Goal: Task Accomplishment & Management: Manage account settings

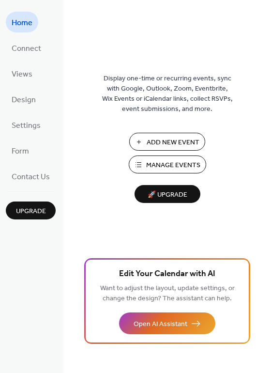
click at [150, 145] on span "Add New Event" at bounding box center [173, 142] width 53 height 10
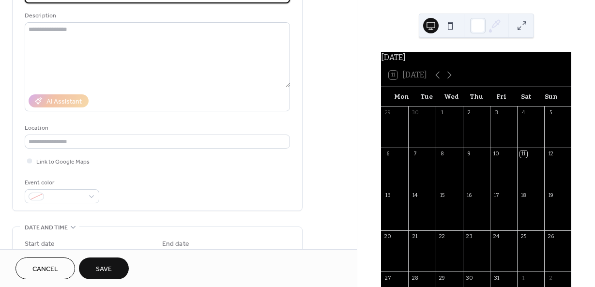
scroll to position [114, 0]
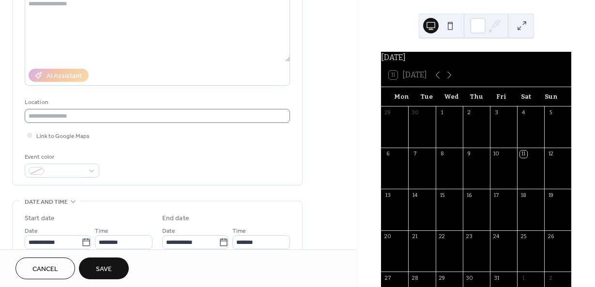
type input "*******"
click at [79, 110] on input "text" at bounding box center [157, 116] width 265 height 14
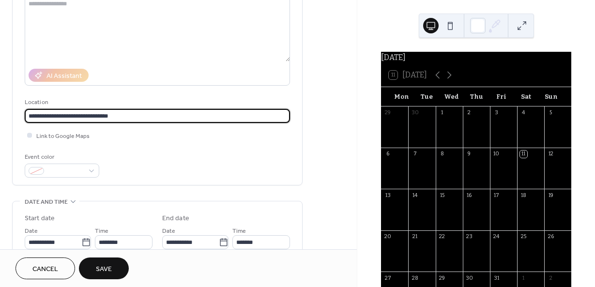
type input "**********"
click at [32, 134] on div at bounding box center [30, 135] width 10 height 10
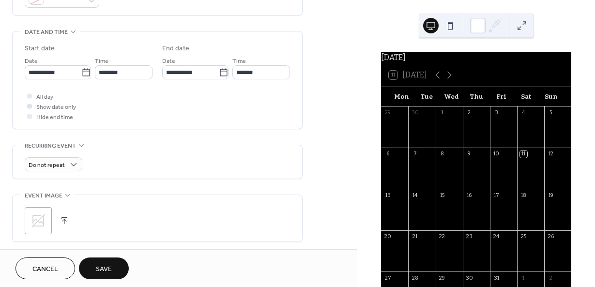
scroll to position [285, 0]
click at [64, 156] on div "Do not repeat" at bounding box center [54, 163] width 58 height 14
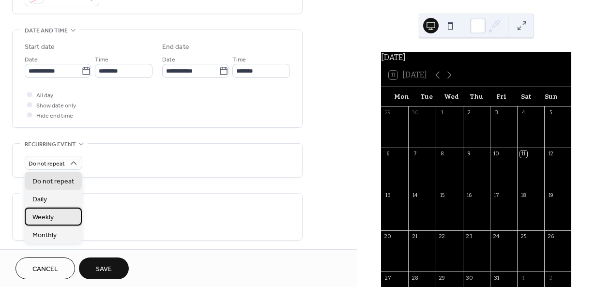
click at [56, 219] on div "Weekly" at bounding box center [53, 217] width 57 height 18
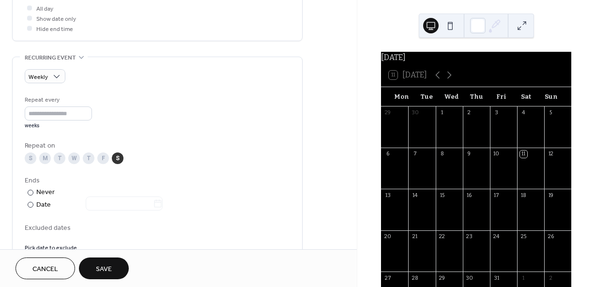
scroll to position [373, 0]
click at [118, 159] on div "S" at bounding box center [118, 158] width 12 height 12
click at [58, 160] on div "T" at bounding box center [60, 158] width 12 height 12
click at [102, 159] on div "F" at bounding box center [103, 158] width 12 height 12
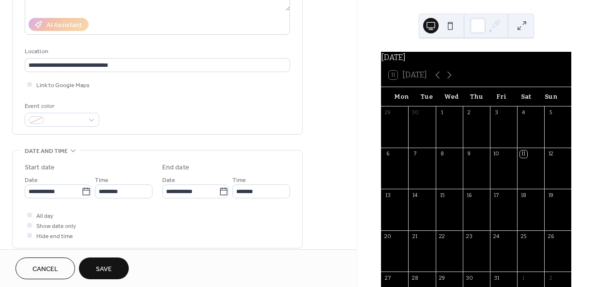
scroll to position [159, 0]
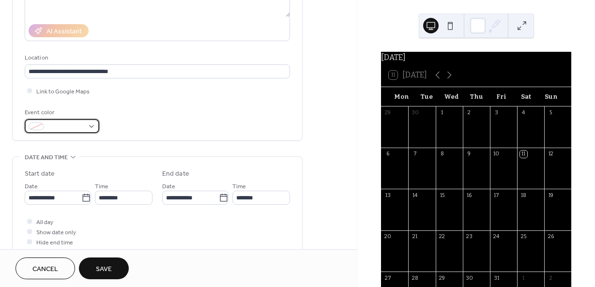
click at [72, 123] on span at bounding box center [66, 127] width 36 height 10
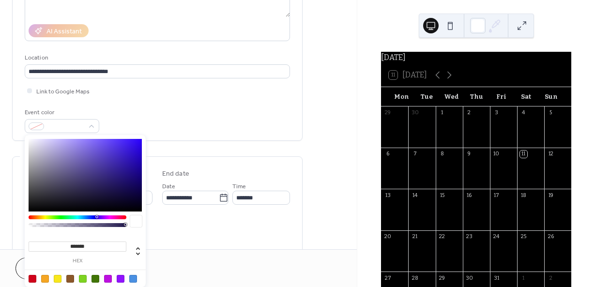
click at [31, 281] on div at bounding box center [33, 279] width 8 height 8
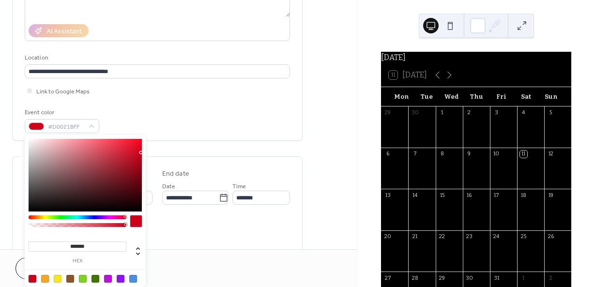
drag, startPoint x: 99, startPoint y: 244, endPoint x: 56, endPoint y: 245, distance: 43.1
click at [56, 245] on input "*******" at bounding box center [78, 246] width 98 height 10
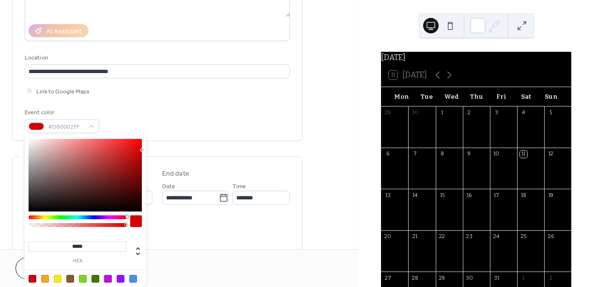
type input "******"
click at [169, 248] on div "**********" at bounding box center [157, 205] width 265 height 97
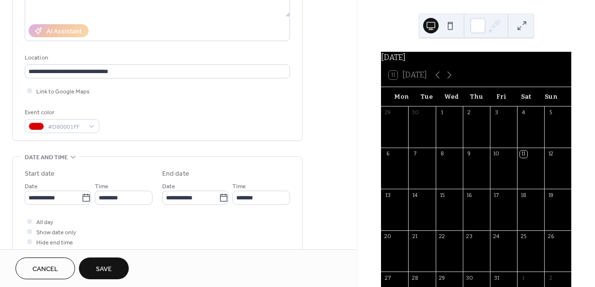
click at [104, 272] on span "Save" at bounding box center [104, 269] width 16 height 10
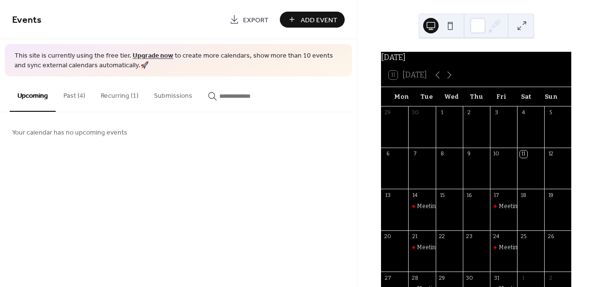
click at [118, 97] on button "Recurring (1)" at bounding box center [119, 93] width 53 height 34
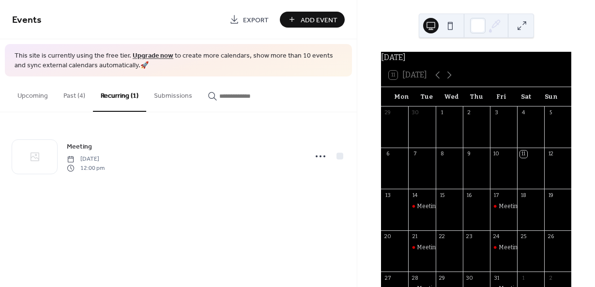
click at [75, 98] on button "Past (4)" at bounding box center [74, 93] width 37 height 34
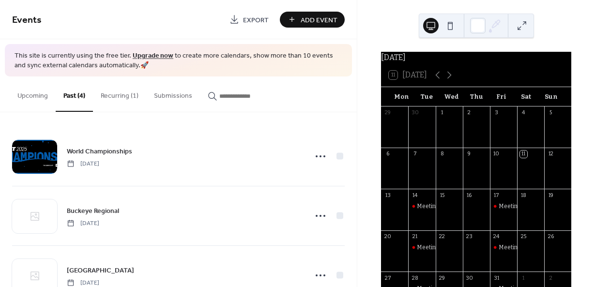
click at [27, 96] on button "Upcoming" at bounding box center [33, 93] width 46 height 34
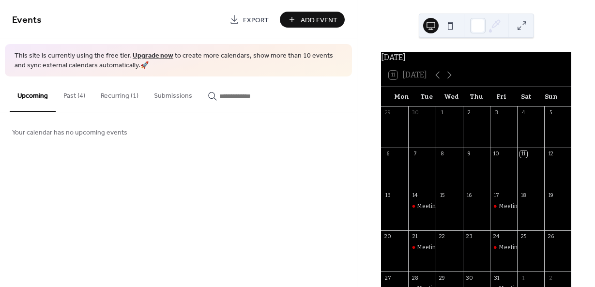
click at [328, 23] on span "Add Event" at bounding box center [318, 20] width 37 height 10
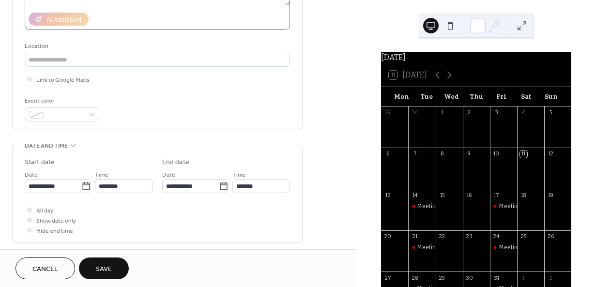
scroll to position [170, 0]
type input "*********"
click at [59, 113] on span at bounding box center [66, 116] width 36 height 10
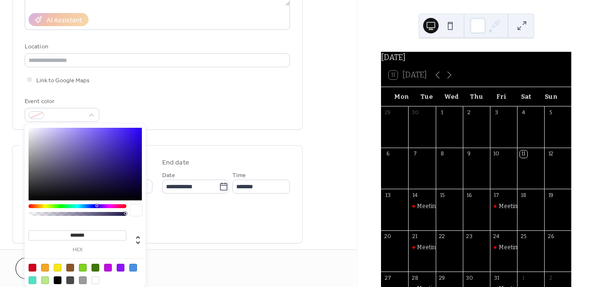
drag, startPoint x: 104, startPoint y: 237, endPoint x: 27, endPoint y: 239, distance: 77.0
click at [27, 239] on div "******* hex" at bounding box center [76, 240] width 101 height 24
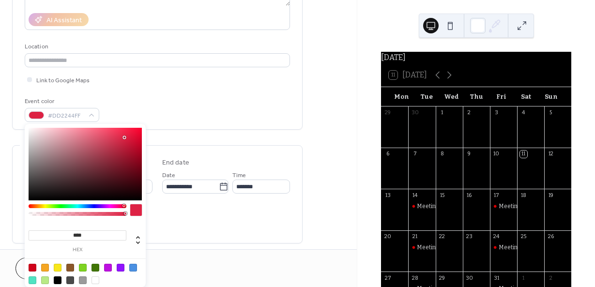
click at [76, 234] on input "****" at bounding box center [78, 235] width 98 height 10
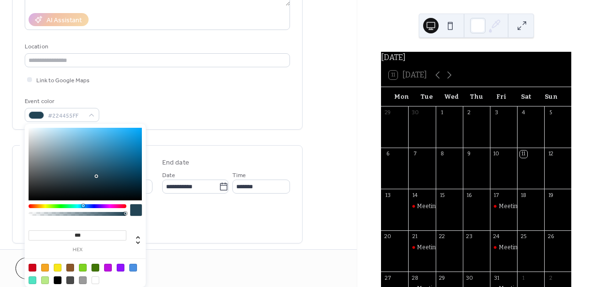
click at [96, 232] on input "***" at bounding box center [78, 235] width 98 height 10
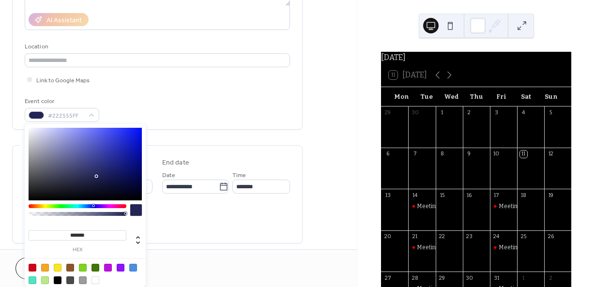
drag, startPoint x: 84, startPoint y: 207, endPoint x: 93, endPoint y: 206, distance: 8.7
click at [93, 206] on div at bounding box center [94, 205] width 3 height 3
click at [140, 128] on div at bounding box center [85, 164] width 113 height 73
click at [139, 133] on div at bounding box center [85, 164] width 113 height 73
click at [136, 140] on div at bounding box center [85, 164] width 113 height 73
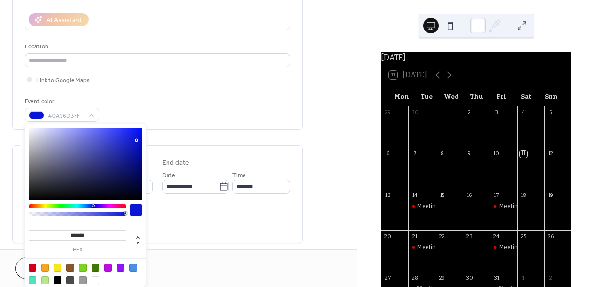
click at [138, 153] on div at bounding box center [85, 164] width 113 height 73
click at [141, 159] on div at bounding box center [85, 164] width 113 height 73
click at [138, 164] on div at bounding box center [85, 164] width 113 height 73
click at [140, 181] on div at bounding box center [85, 164] width 113 height 73
click at [132, 144] on div at bounding box center [85, 164] width 113 height 73
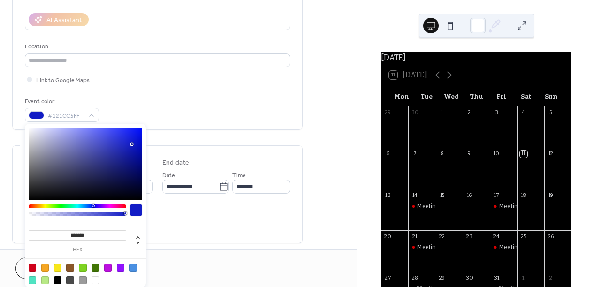
click at [125, 131] on div at bounding box center [85, 164] width 113 height 73
click at [128, 142] on div at bounding box center [85, 164] width 113 height 73
click at [124, 131] on div at bounding box center [85, 164] width 113 height 73
click at [123, 127] on div "******* hex" at bounding box center [85, 208] width 121 height 169
click at [130, 131] on div at bounding box center [85, 164] width 113 height 73
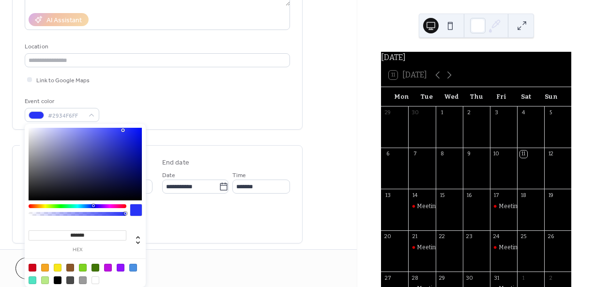
click at [123, 130] on div at bounding box center [85, 164] width 113 height 73
click at [75, 235] on input "*******" at bounding box center [78, 235] width 98 height 10
type input "*******"
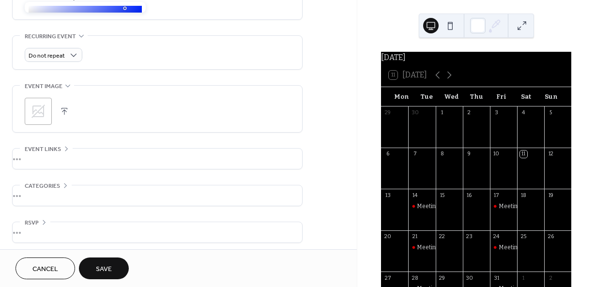
scroll to position [397, 0]
click at [60, 50] on span "Do not repeat" at bounding box center [47, 52] width 36 height 11
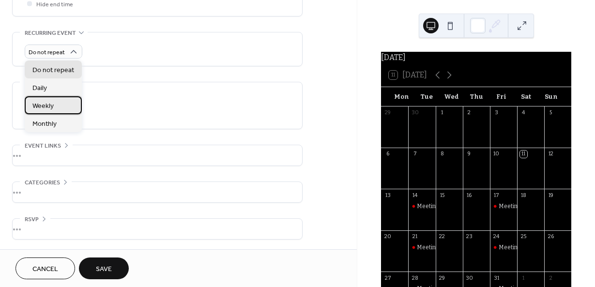
click at [63, 101] on div "Weekly" at bounding box center [53, 105] width 57 height 18
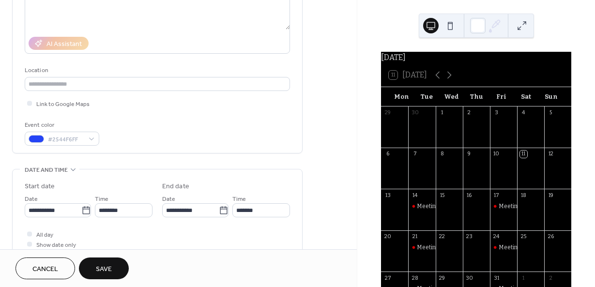
scroll to position [0, 0]
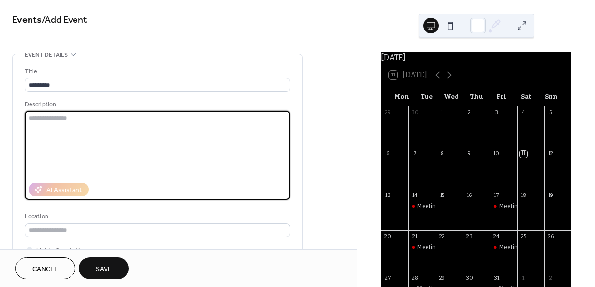
click at [98, 126] on textarea at bounding box center [157, 143] width 265 height 65
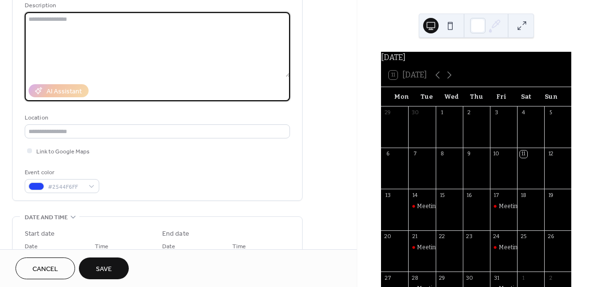
scroll to position [100, 0]
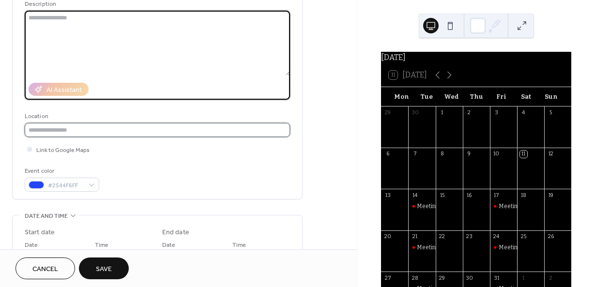
click at [94, 131] on input "text" at bounding box center [157, 130] width 265 height 14
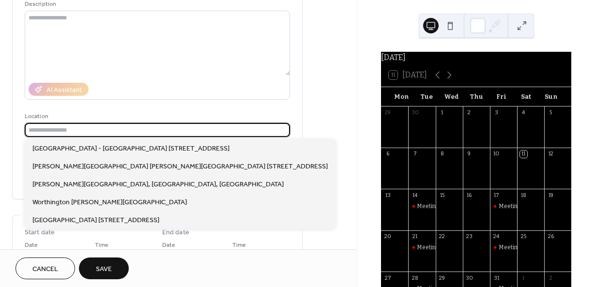
click at [242, 109] on div "Title ********* Description AI Assistant Location Link to Google Maps Event col…" at bounding box center [157, 78] width 265 height 225
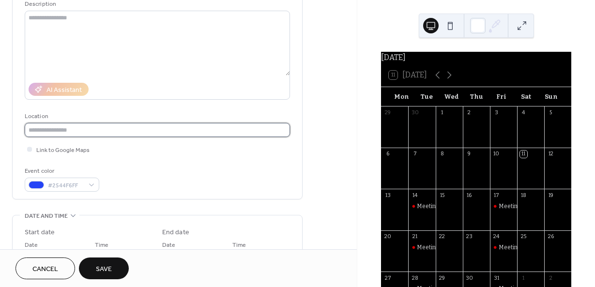
click at [58, 134] on input "text" at bounding box center [157, 130] width 265 height 14
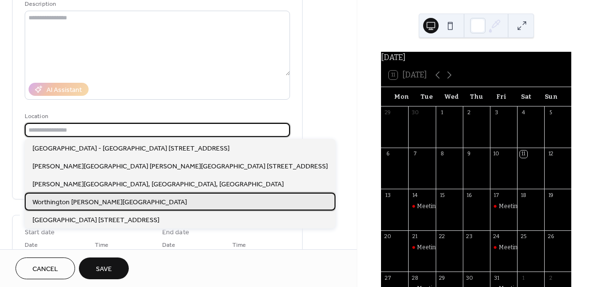
click at [78, 201] on span "Worthington [PERSON_NAME][GEOGRAPHIC_DATA]" at bounding box center [109, 202] width 154 height 10
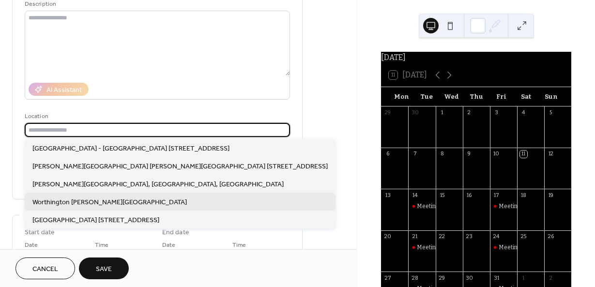
type input "**********"
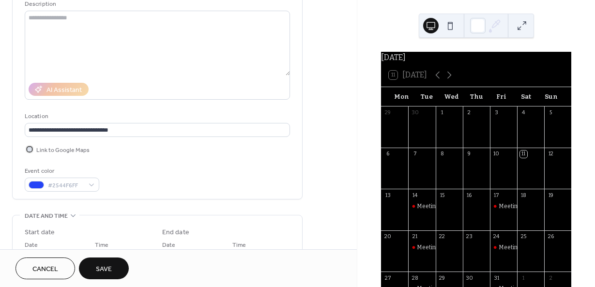
click at [32, 151] on div at bounding box center [30, 149] width 10 height 10
click at [103, 274] on span "Save" at bounding box center [104, 269] width 16 height 10
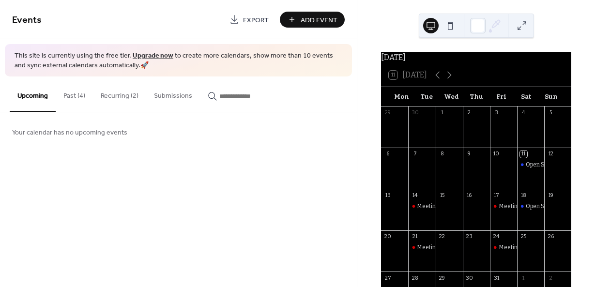
click at [130, 93] on button "Recurring (2)" at bounding box center [119, 93] width 53 height 34
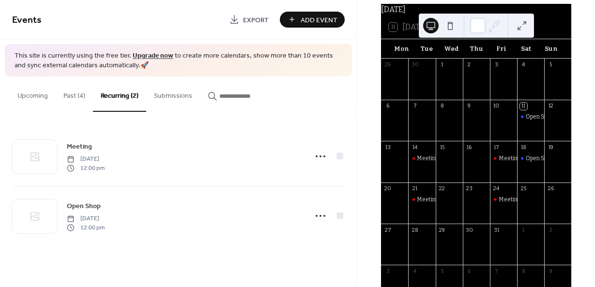
scroll to position [47, 0]
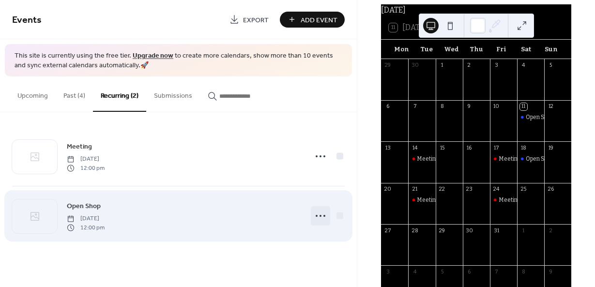
click at [320, 214] on icon at bounding box center [320, 215] width 15 height 15
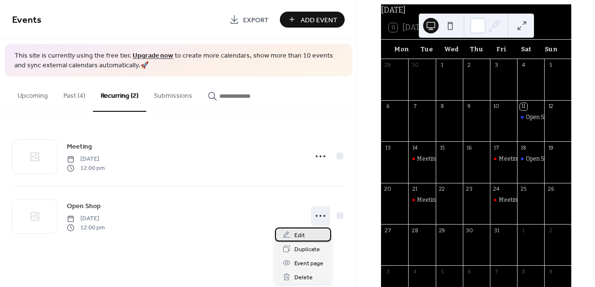
click at [303, 234] on span "Edit" at bounding box center [299, 235] width 11 height 10
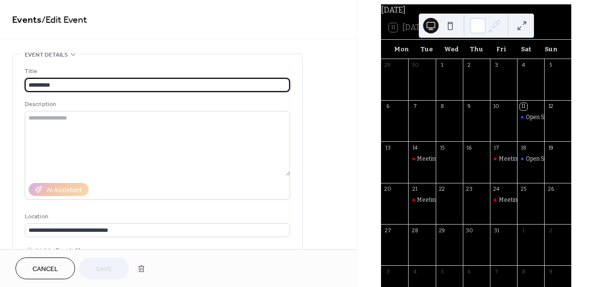
click at [44, 270] on span "Cancel" at bounding box center [45, 269] width 26 height 10
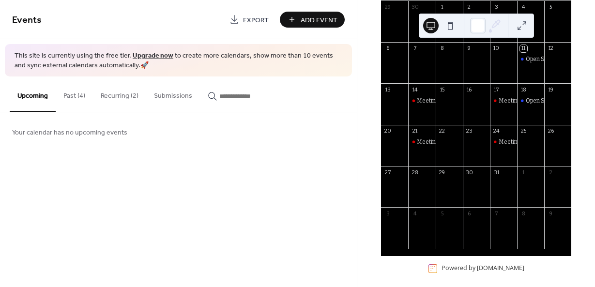
scroll to position [118, 0]
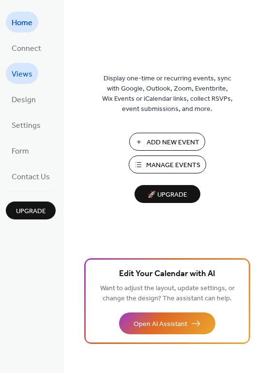
click at [21, 70] on span "Views" at bounding box center [22, 74] width 21 height 15
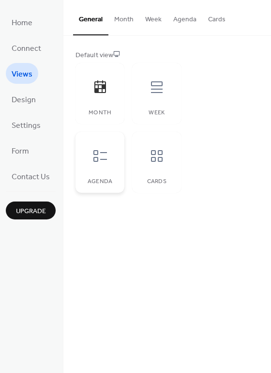
click at [103, 163] on icon at bounding box center [99, 155] width 15 height 15
click at [22, 24] on span "Home" at bounding box center [22, 22] width 21 height 15
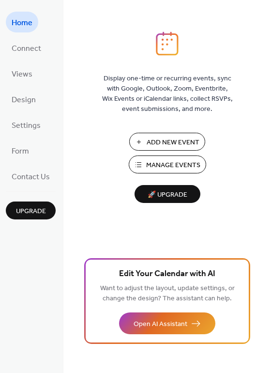
click at [154, 164] on span "Manage Events" at bounding box center [173, 165] width 54 height 10
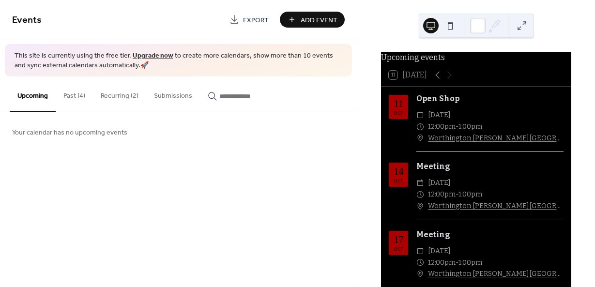
click at [111, 105] on button "Recurring (2)" at bounding box center [119, 93] width 53 height 34
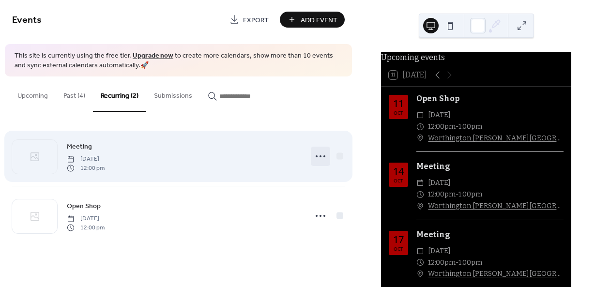
click at [327, 156] on icon at bounding box center [320, 156] width 15 height 15
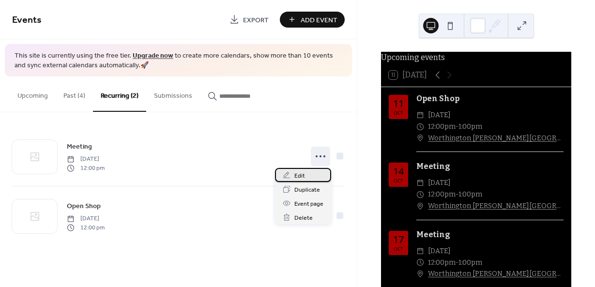
click at [300, 175] on span "Edit" at bounding box center [299, 176] width 11 height 10
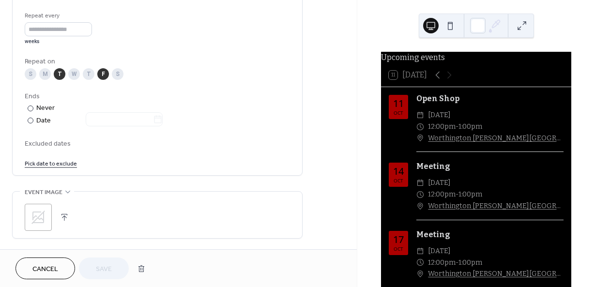
scroll to position [457, 0]
click at [32, 119] on div at bounding box center [31, 120] width 6 height 6
click at [162, 121] on icon at bounding box center [157, 118] width 7 height 8
click at [153, 121] on input "text" at bounding box center [119, 118] width 67 height 14
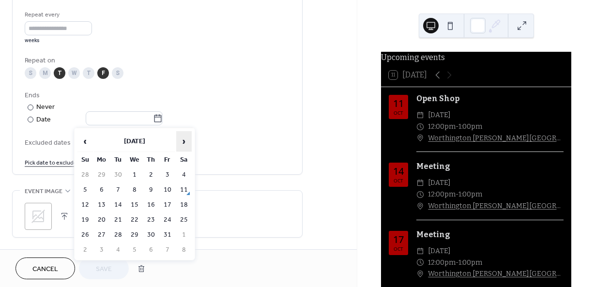
click at [184, 140] on span "›" at bounding box center [184, 141] width 15 height 19
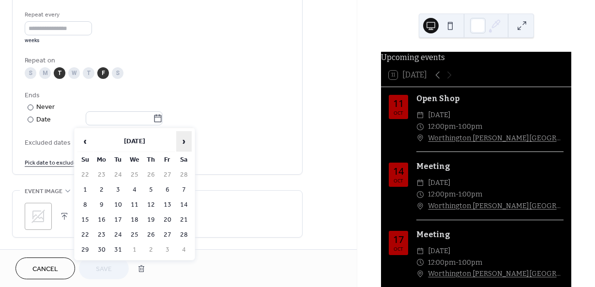
click at [184, 140] on span "›" at bounding box center [184, 141] width 15 height 19
click at [168, 219] on td "22" at bounding box center [167, 220] width 15 height 14
type input "**********"
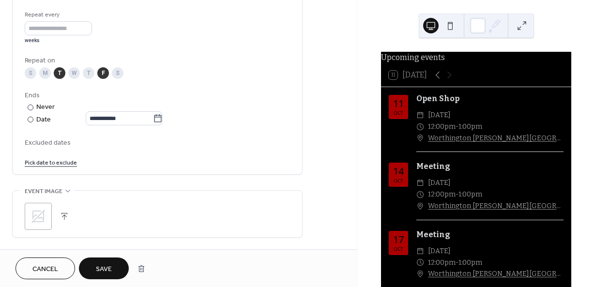
click at [107, 264] on span "Save" at bounding box center [104, 269] width 16 height 10
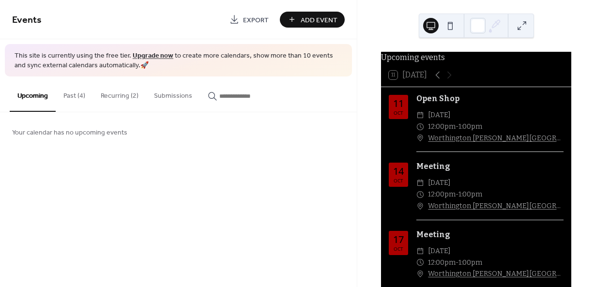
click at [122, 94] on button "Recurring (2)" at bounding box center [119, 93] width 53 height 34
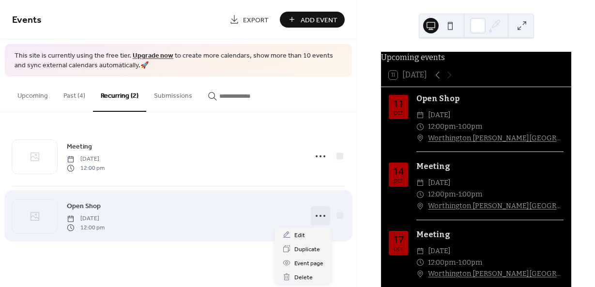
click at [319, 213] on icon at bounding box center [320, 215] width 15 height 15
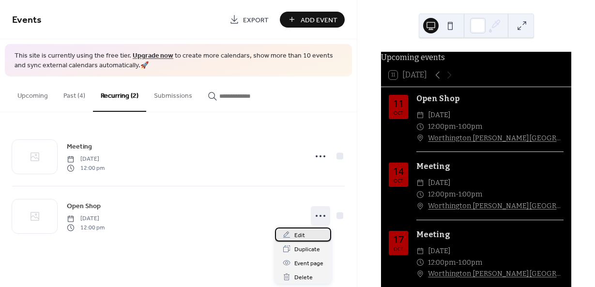
click at [304, 234] on span "Edit" at bounding box center [299, 235] width 11 height 10
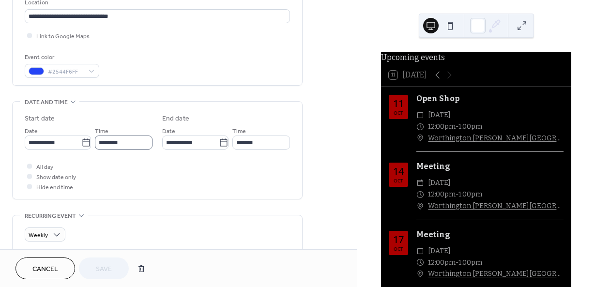
scroll to position [258, 0]
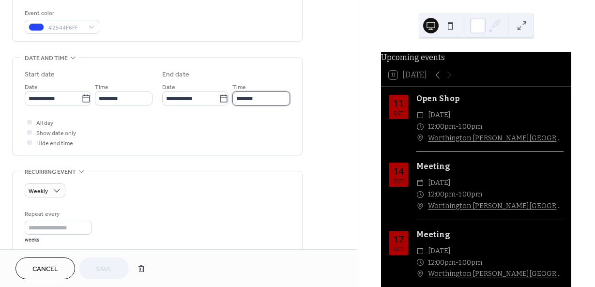
click at [256, 98] on input "*******" at bounding box center [261, 98] width 58 height 14
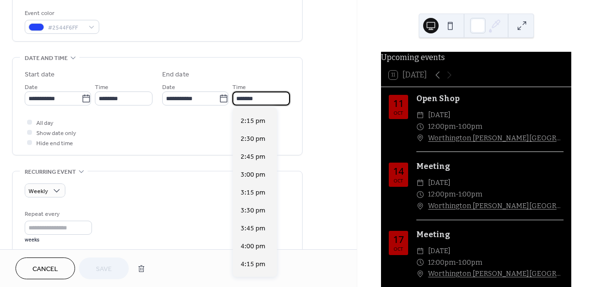
scroll to position [140, 0]
click at [259, 179] on span "3:00 pm" at bounding box center [252, 174] width 25 height 10
type input "*******"
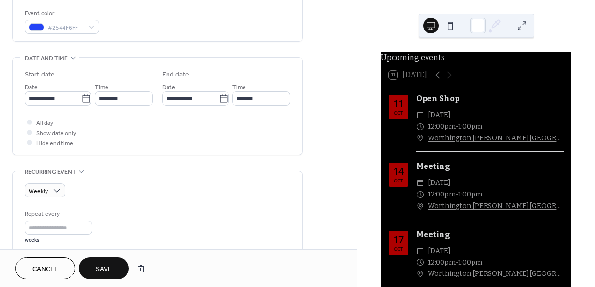
click at [114, 264] on button "Save" at bounding box center [104, 268] width 50 height 22
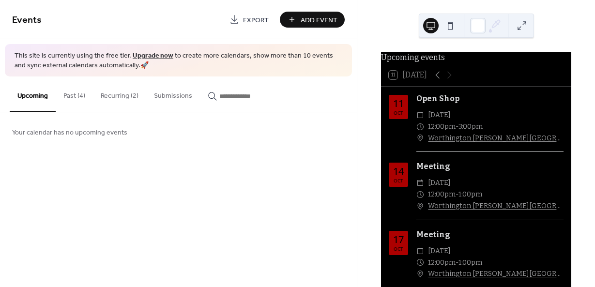
click at [119, 95] on button "Recurring (2)" at bounding box center [119, 93] width 53 height 34
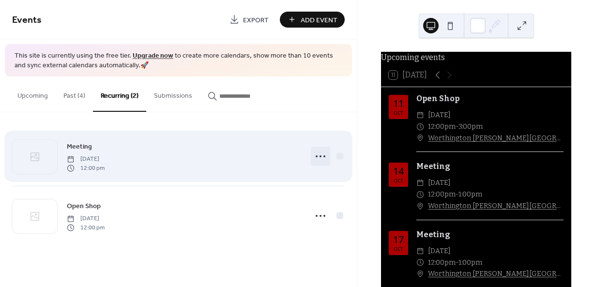
click at [324, 156] on circle at bounding box center [324, 156] width 2 height 2
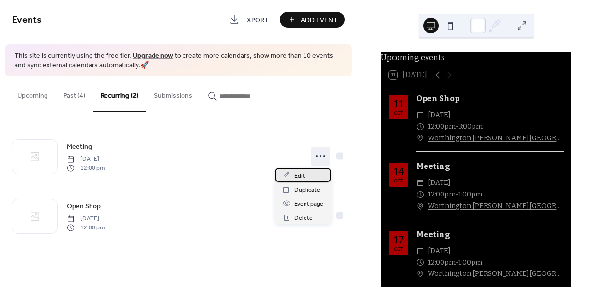
click at [307, 171] on div "Edit" at bounding box center [303, 175] width 56 height 14
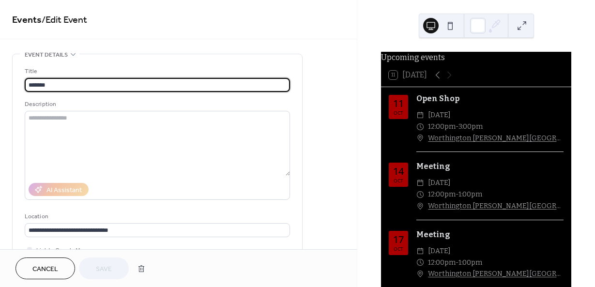
type input "**********"
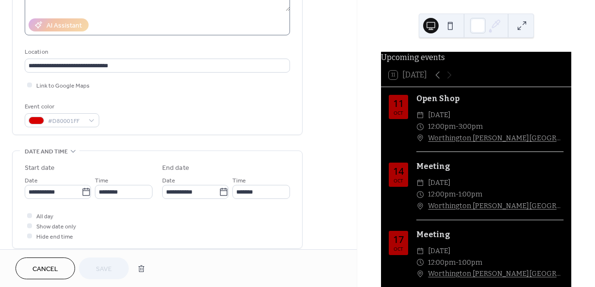
scroll to position [165, 0]
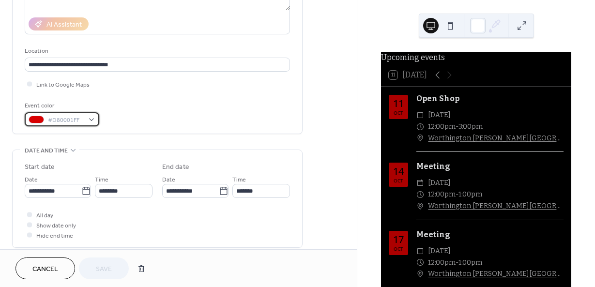
click at [94, 121] on div "#D80001FF" at bounding box center [62, 119] width 75 height 14
click at [181, 218] on div "All day Show date only Hide end time" at bounding box center [157, 225] width 265 height 30
click at [80, 119] on span "#D80001FF" at bounding box center [66, 120] width 36 height 10
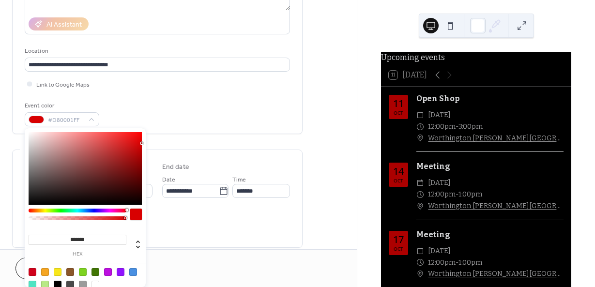
drag, startPoint x: 95, startPoint y: 241, endPoint x: 23, endPoint y: 232, distance: 72.3
click at [23, 232] on body "**********" at bounding box center [297, 143] width 595 height 287
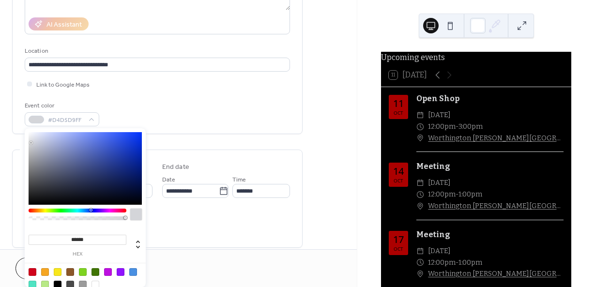
type input "******"
click at [192, 256] on div "Cancel Save" at bounding box center [178, 268] width 357 height 38
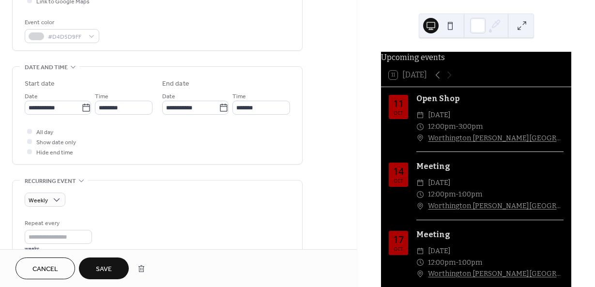
scroll to position [261, 0]
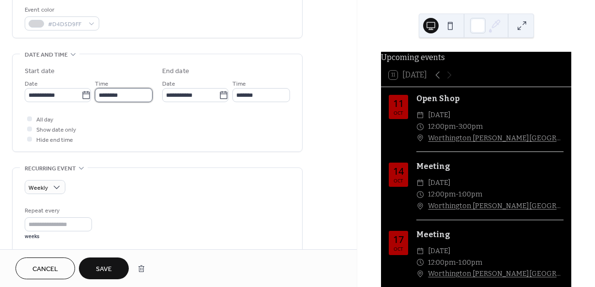
click at [135, 95] on input "********" at bounding box center [124, 95] width 58 height 14
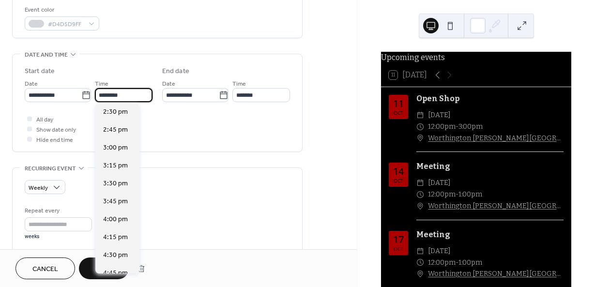
scroll to position [1042, 0]
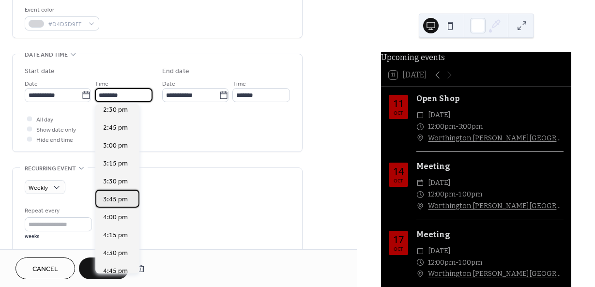
click at [121, 198] on span "3:45 pm" at bounding box center [115, 200] width 25 height 10
type input "*******"
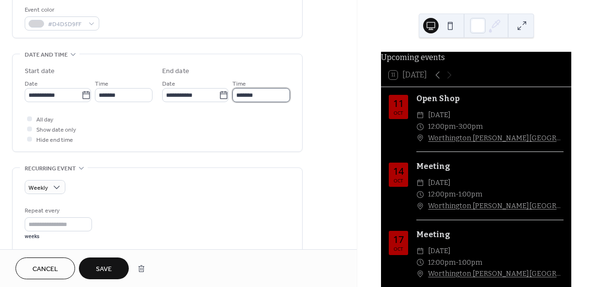
click at [249, 99] on input "*******" at bounding box center [261, 95] width 58 height 14
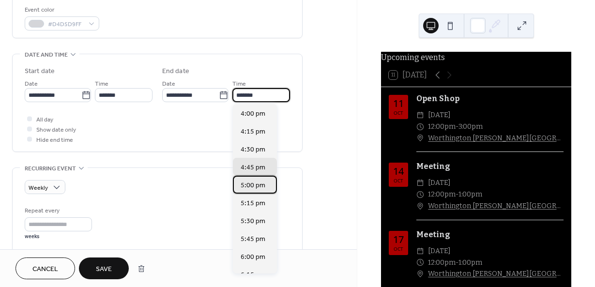
click at [259, 189] on span "5:00 pm" at bounding box center [252, 185] width 25 height 10
type input "*******"
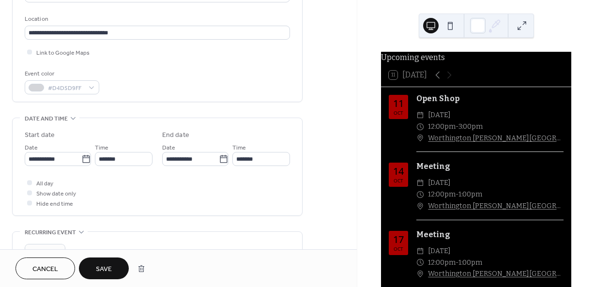
scroll to position [195, 0]
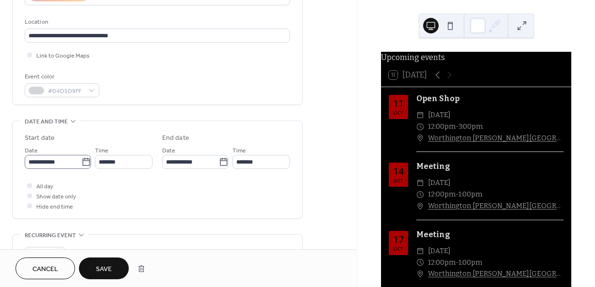
click at [81, 161] on icon at bounding box center [86, 162] width 10 height 10
click at [81, 161] on input "**********" at bounding box center [53, 162] width 57 height 14
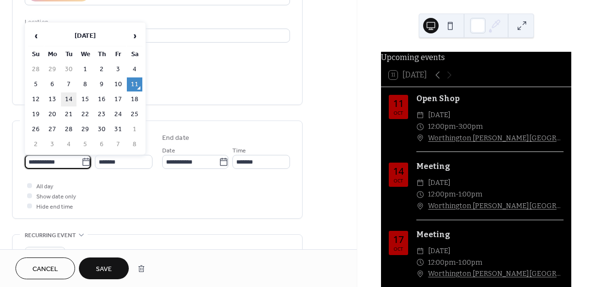
click at [66, 98] on td "14" at bounding box center [68, 99] width 15 height 14
type input "**********"
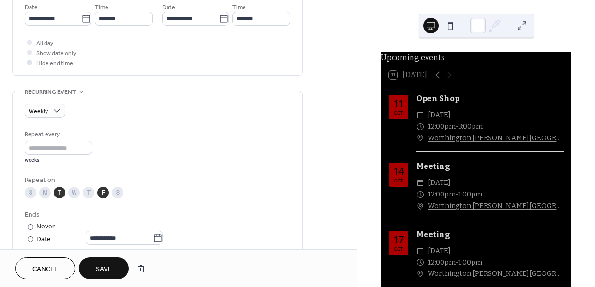
scroll to position [339, 0]
click at [92, 149] on input "*" at bounding box center [58, 147] width 67 height 14
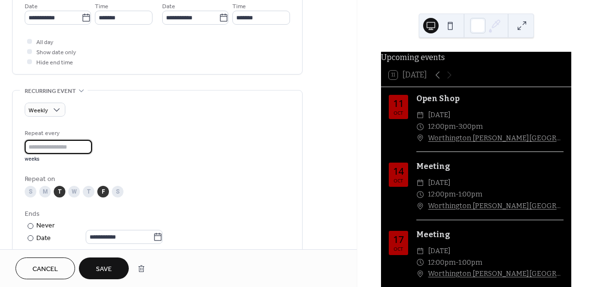
click at [92, 149] on input "*" at bounding box center [58, 147] width 67 height 14
click at [70, 147] on input "*" at bounding box center [58, 147] width 67 height 14
click at [107, 272] on span "Save" at bounding box center [104, 269] width 16 height 10
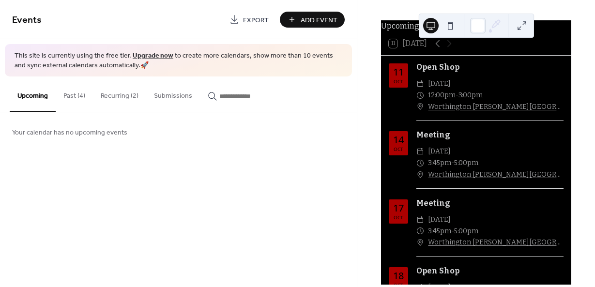
click at [404, 146] on div "14 Oct" at bounding box center [398, 143] width 19 height 24
click at [404, 155] on div "14 Oct" at bounding box center [398, 143] width 19 height 24
click at [406, 85] on div "11 Oct" at bounding box center [398, 75] width 19 height 24
click at [127, 93] on button "Recurring (2)" at bounding box center [119, 93] width 53 height 34
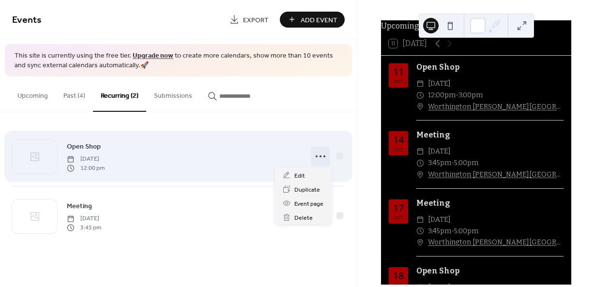
click at [321, 154] on icon at bounding box center [320, 156] width 15 height 15
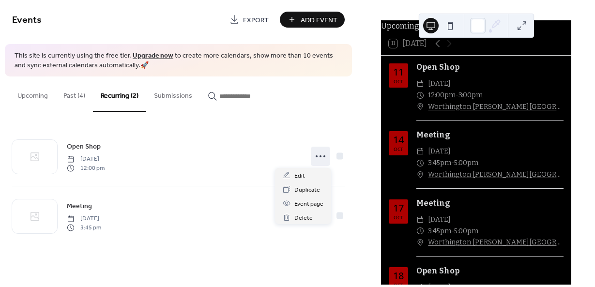
click at [174, 275] on div "Events Export Add Event This site is currently using the free tier. Upgrade now…" at bounding box center [178, 143] width 357 height 287
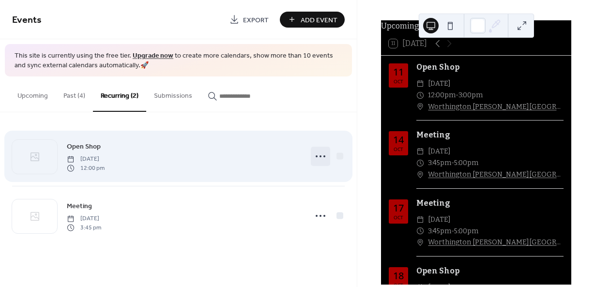
click at [320, 158] on icon at bounding box center [320, 156] width 15 height 15
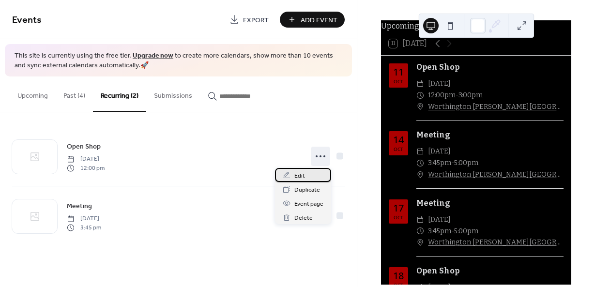
click at [313, 173] on div "Edit" at bounding box center [303, 175] width 56 height 14
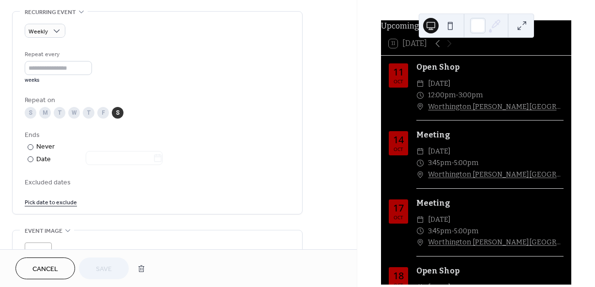
scroll to position [421, 0]
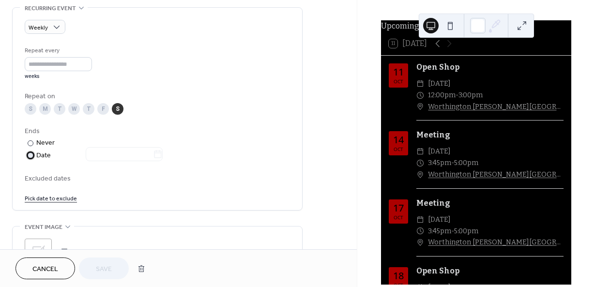
click at [30, 156] on div at bounding box center [31, 155] width 6 height 6
click at [162, 152] on icon at bounding box center [157, 154] width 7 height 8
click at [153, 152] on input "text" at bounding box center [119, 154] width 67 height 14
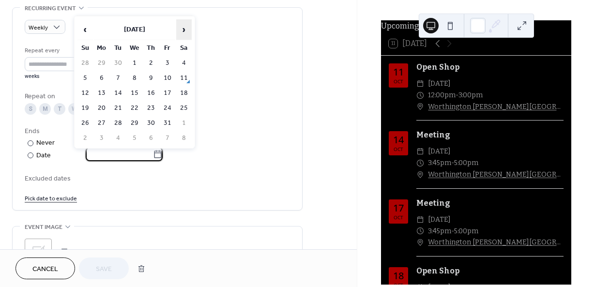
click at [179, 23] on span "›" at bounding box center [184, 29] width 15 height 19
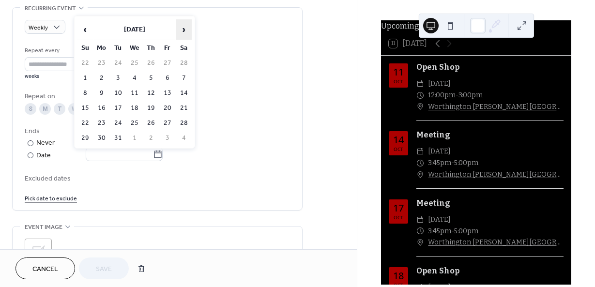
click at [179, 23] on span "›" at bounding box center [184, 29] width 15 height 19
click at [164, 110] on td "22" at bounding box center [167, 108] width 15 height 14
type input "**********"
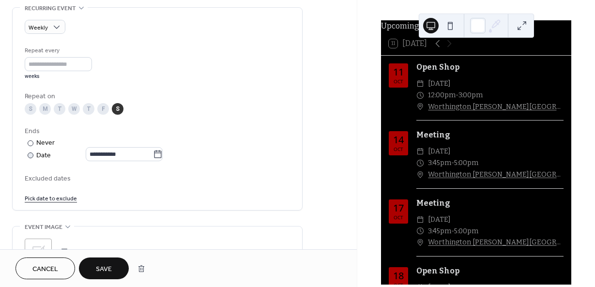
scroll to position [566, 0]
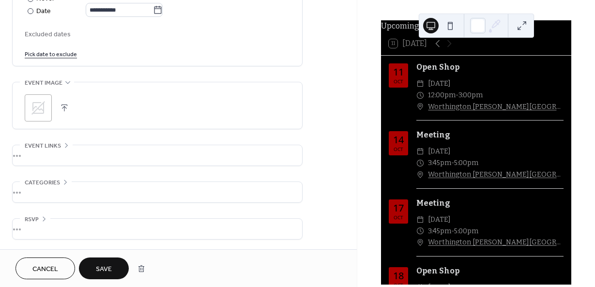
click at [117, 261] on button "Save" at bounding box center [104, 268] width 50 height 22
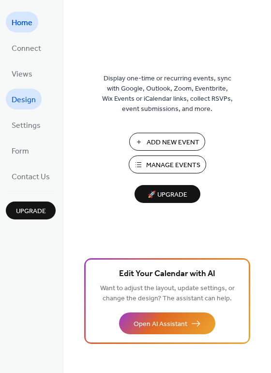
click at [29, 98] on span "Design" at bounding box center [24, 99] width 24 height 15
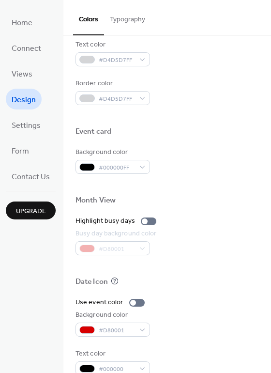
scroll to position [414, 0]
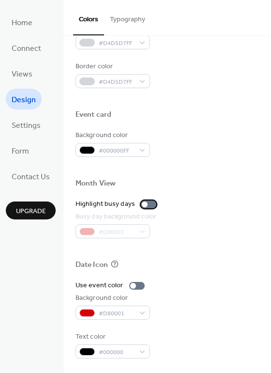
click at [142, 204] on div at bounding box center [145, 204] width 6 height 6
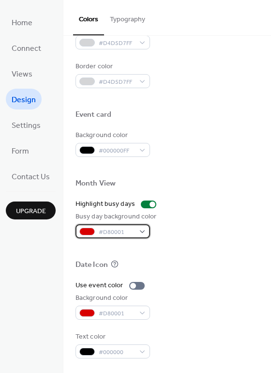
click at [105, 228] on span "#D80001" at bounding box center [117, 232] width 36 height 10
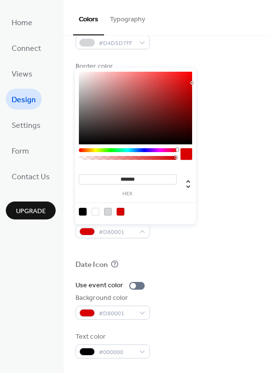
drag, startPoint x: 142, startPoint y: 179, endPoint x: 99, endPoint y: 176, distance: 43.2
click at [99, 176] on input "*******" at bounding box center [128, 179] width 98 height 10
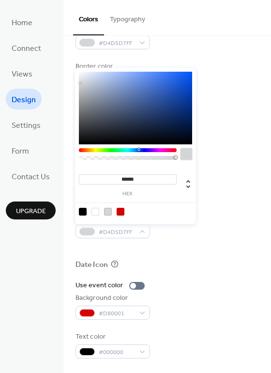
type input "******"
click at [197, 216] on div "Busy day background color #D4D5D7FF" at bounding box center [166, 224] width 183 height 27
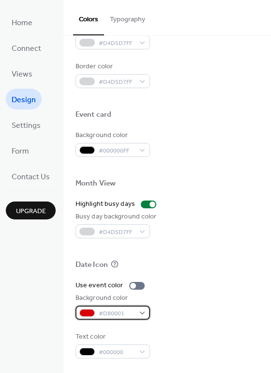
click at [123, 310] on span "#D80001" at bounding box center [117, 313] width 36 height 10
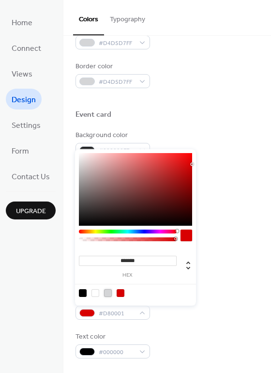
click at [105, 294] on div at bounding box center [108, 293] width 8 height 8
type input "*******"
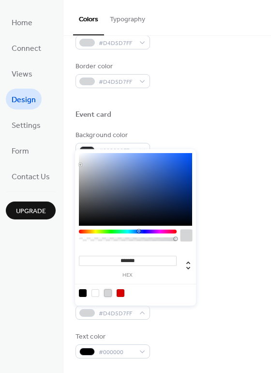
click at [180, 344] on div "Text color #000000" at bounding box center [166, 344] width 183 height 27
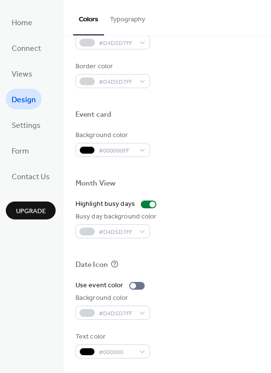
click at [215, 289] on div "Use event color" at bounding box center [166, 285] width 183 height 10
click at [150, 201] on div at bounding box center [153, 204] width 6 height 6
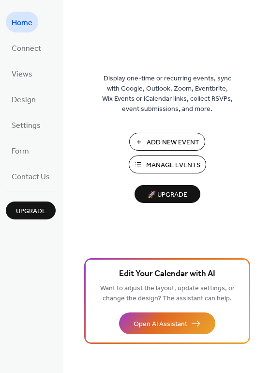
click at [142, 159] on button "Manage Events" at bounding box center [167, 164] width 77 height 18
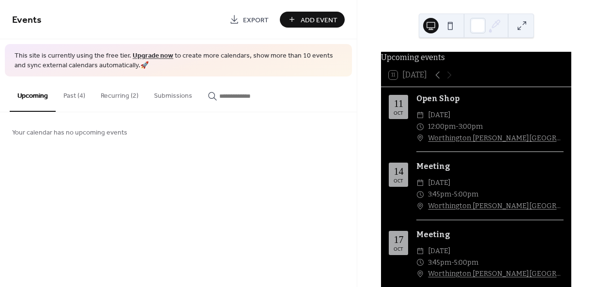
click at [131, 91] on button "Recurring (2)" at bounding box center [119, 93] width 53 height 34
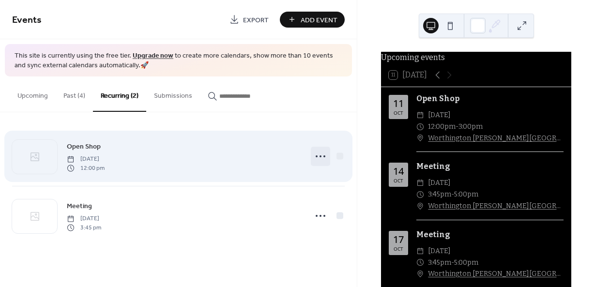
click at [320, 156] on circle at bounding box center [320, 156] width 2 height 2
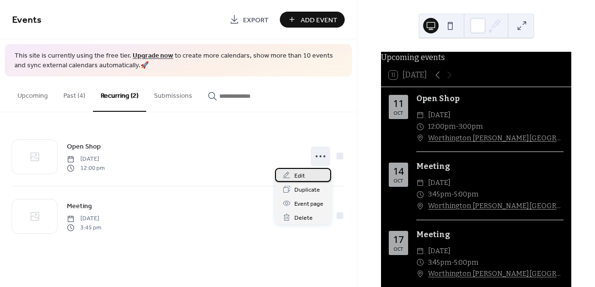
click at [309, 178] on div "Edit" at bounding box center [303, 175] width 56 height 14
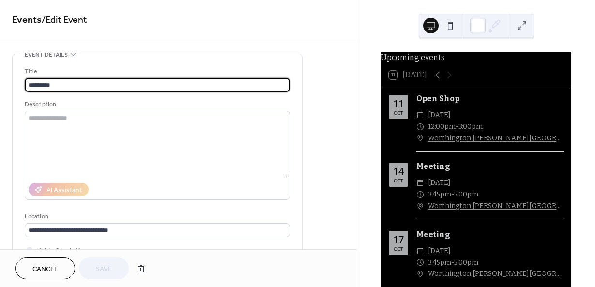
type input "**********"
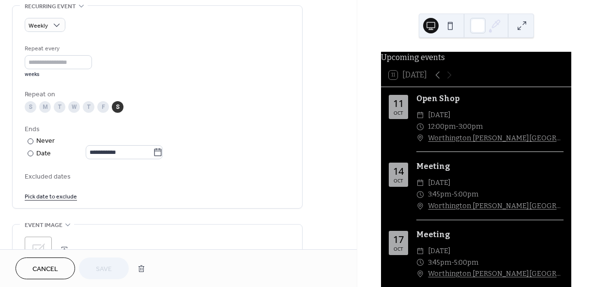
scroll to position [424, 0]
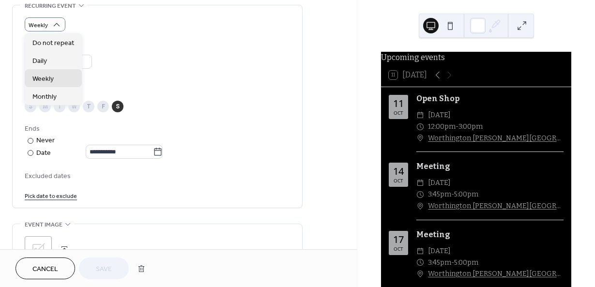
click at [149, 56] on div "Repeat every * weeks" at bounding box center [157, 60] width 265 height 34
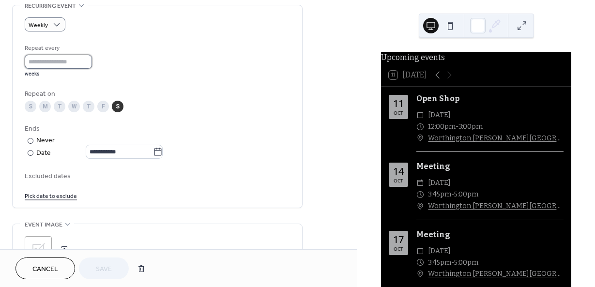
click at [63, 60] on input "*" at bounding box center [58, 62] width 67 height 14
type input "*"
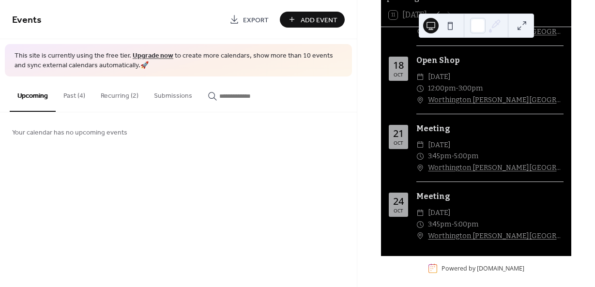
scroll to position [67, 0]
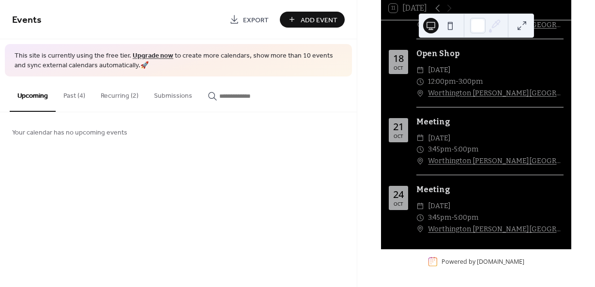
click at [399, 268] on div "Upcoming events 11 [DATE] [DATE] Open Shop ​ [DATE] ​ 12:00pm - 3:00pm ​ [GEOGR…" at bounding box center [475, 128] width 191 height 287
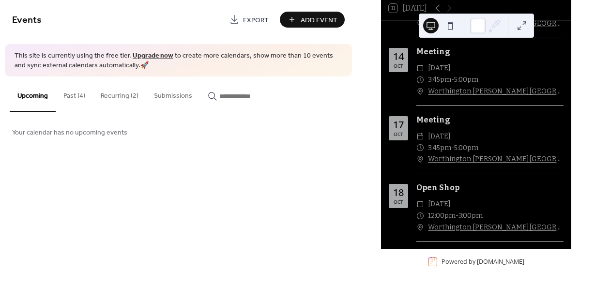
scroll to position [0, 0]
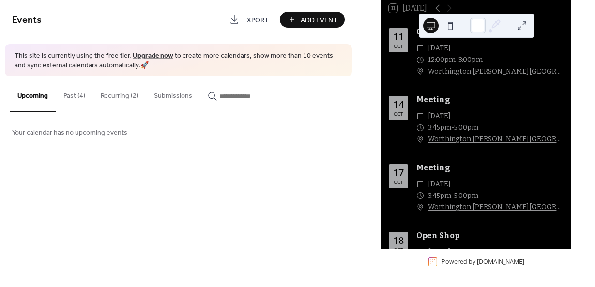
click at [111, 96] on button "Recurring (2)" at bounding box center [119, 93] width 53 height 34
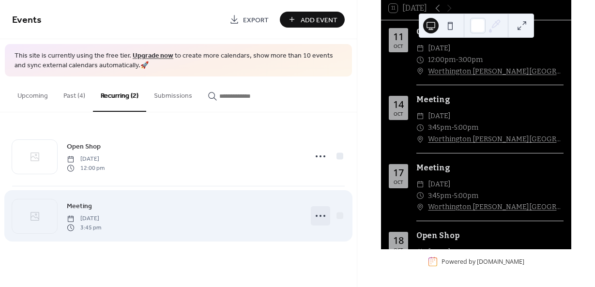
click at [320, 213] on icon at bounding box center [320, 215] width 15 height 15
